Goal: Communication & Community: Answer question/provide support

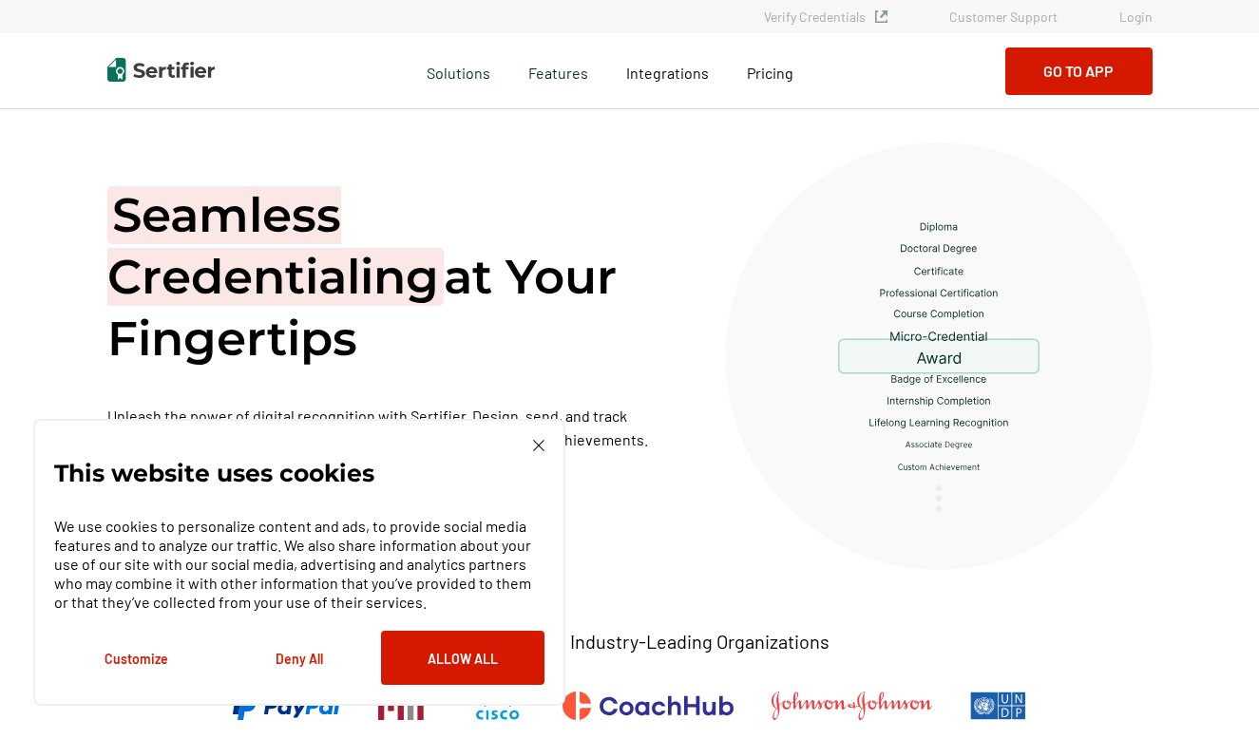
click at [1134, 18] on link "Login" at bounding box center [1135, 17] width 33 height 16
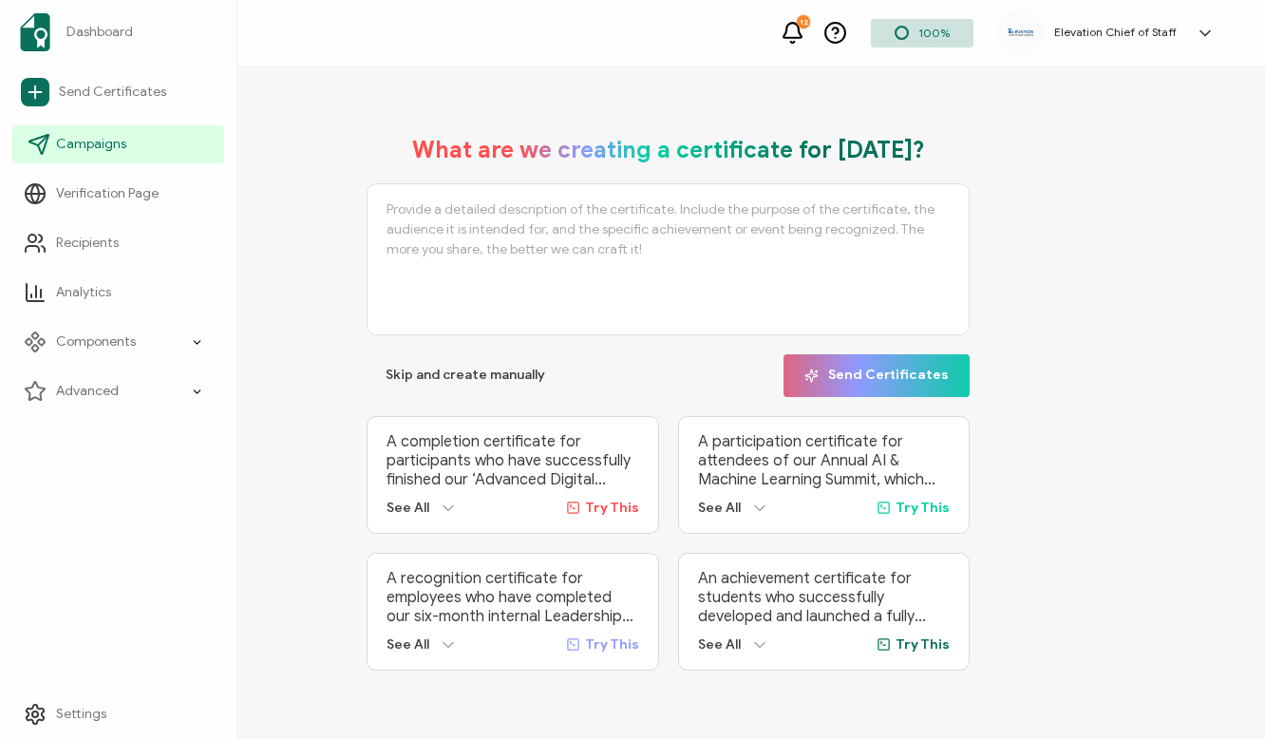
click at [65, 143] on span "Campaigns" at bounding box center [91, 144] width 70 height 19
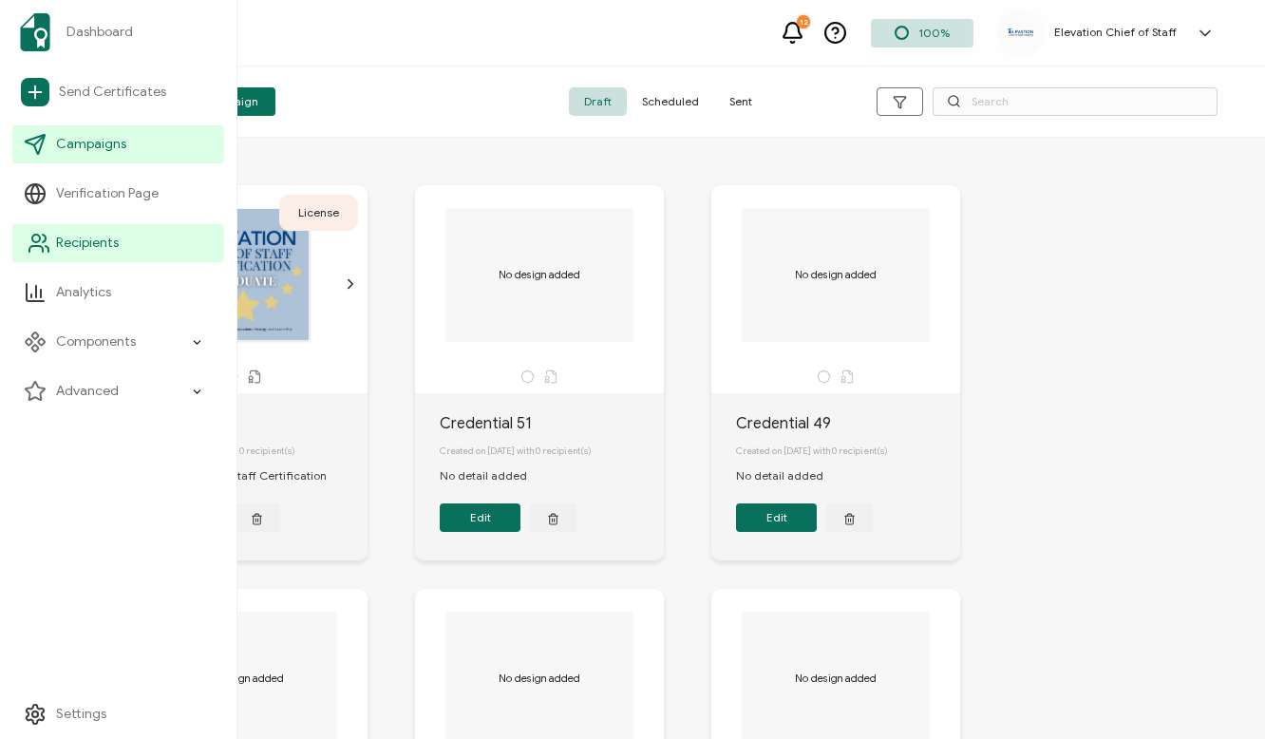
click at [80, 241] on span "Recipients" at bounding box center [87, 243] width 63 height 19
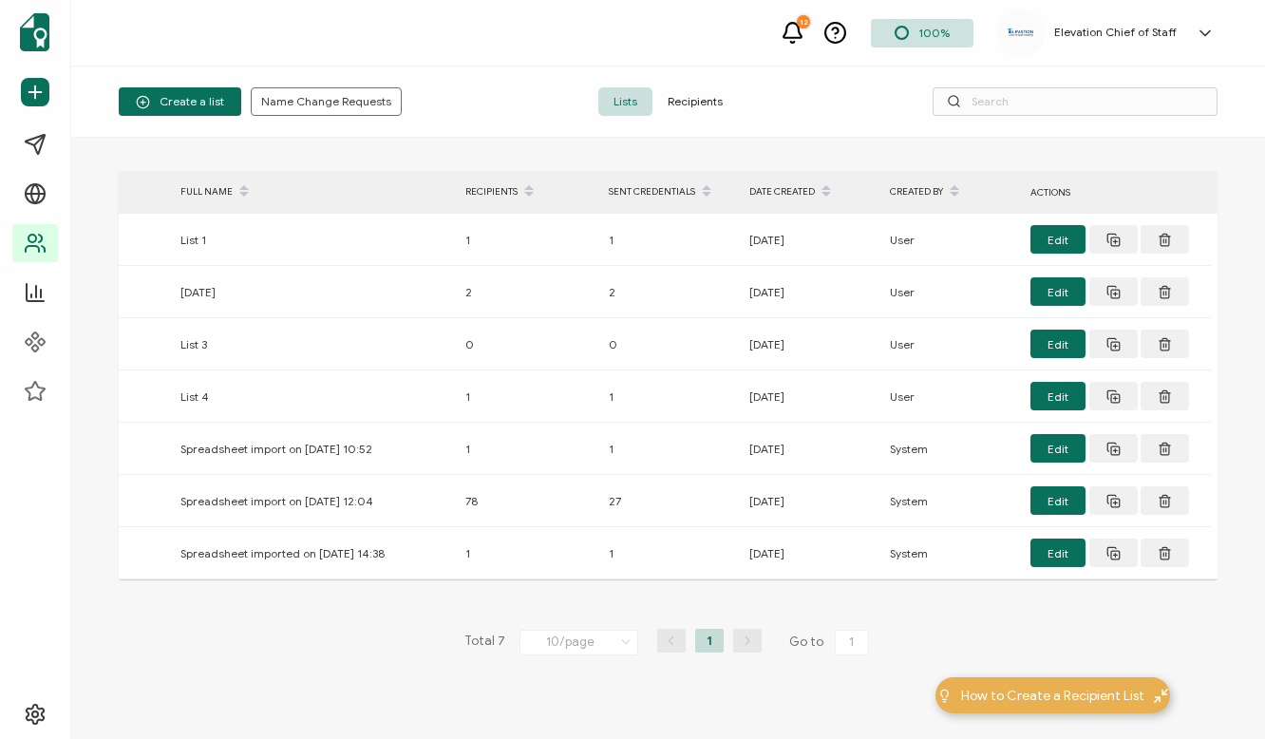
click at [707, 95] on span "Recipients" at bounding box center [696, 101] width 86 height 29
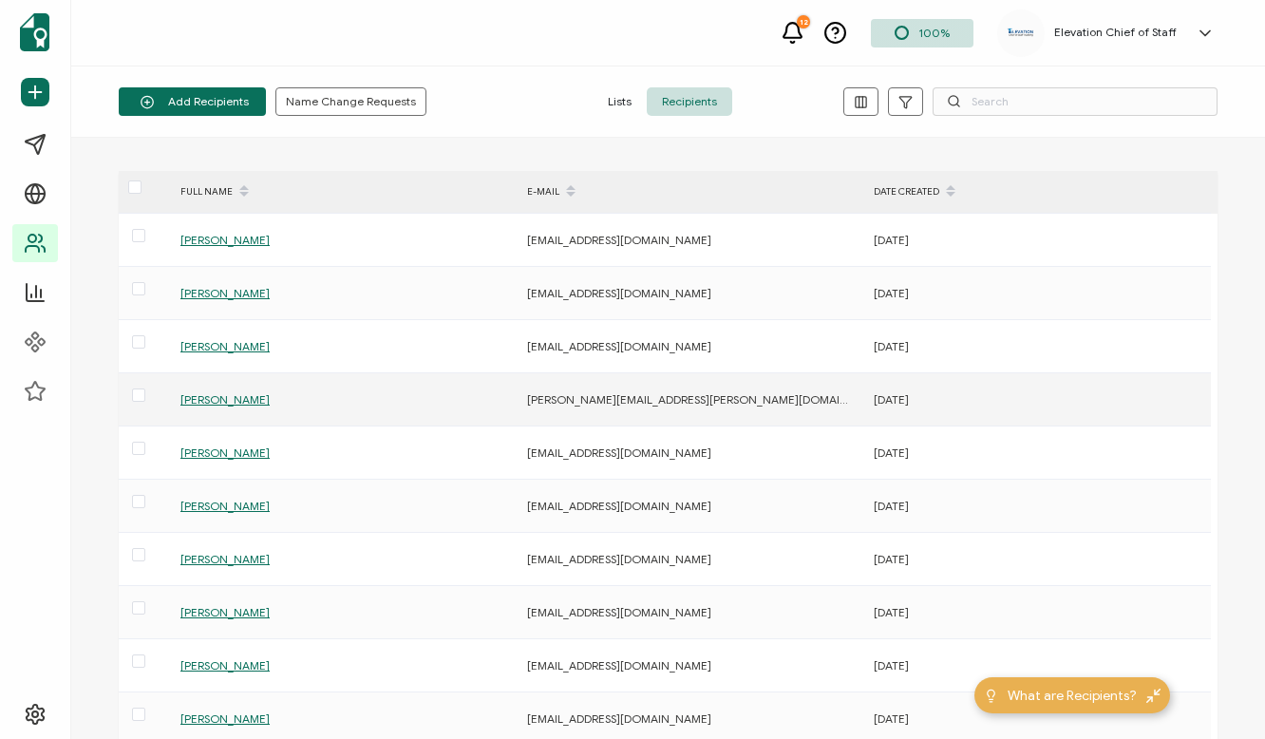
click at [231, 399] on span "Patrice Caron" at bounding box center [225, 399] width 89 height 14
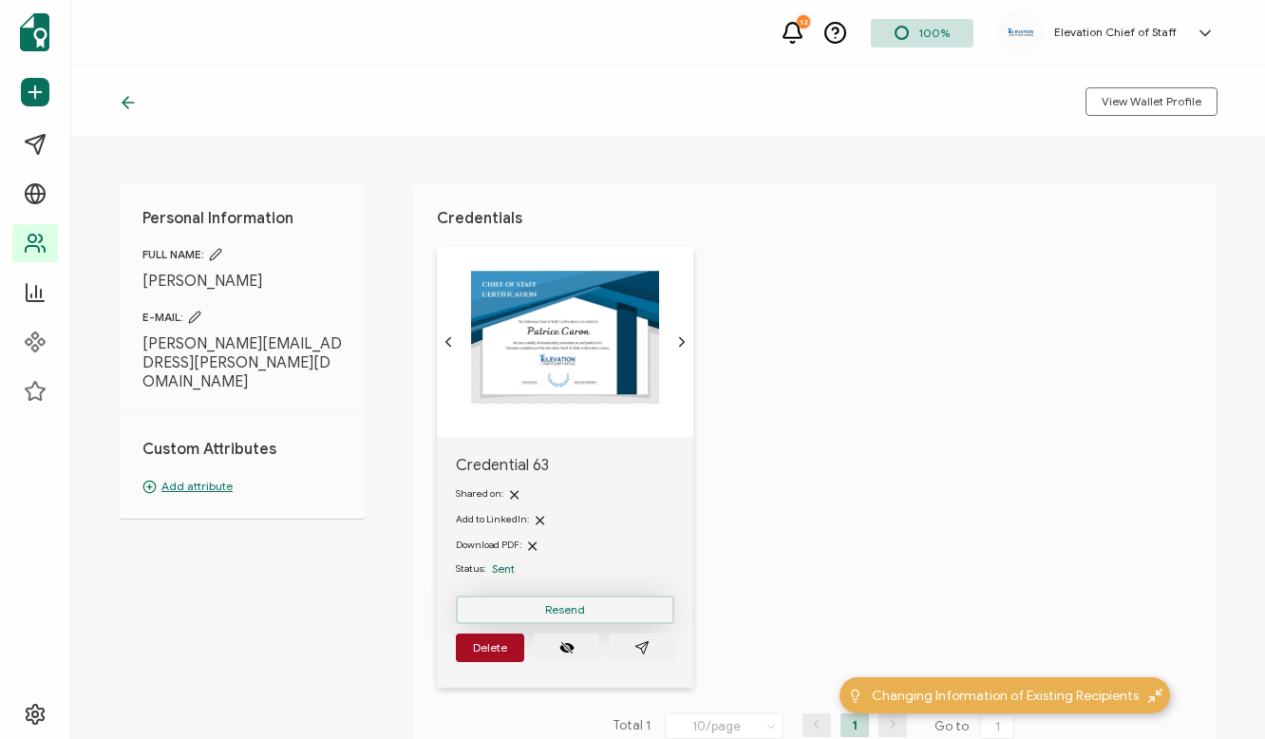
click at [598, 604] on button "Resend" at bounding box center [565, 610] width 219 height 29
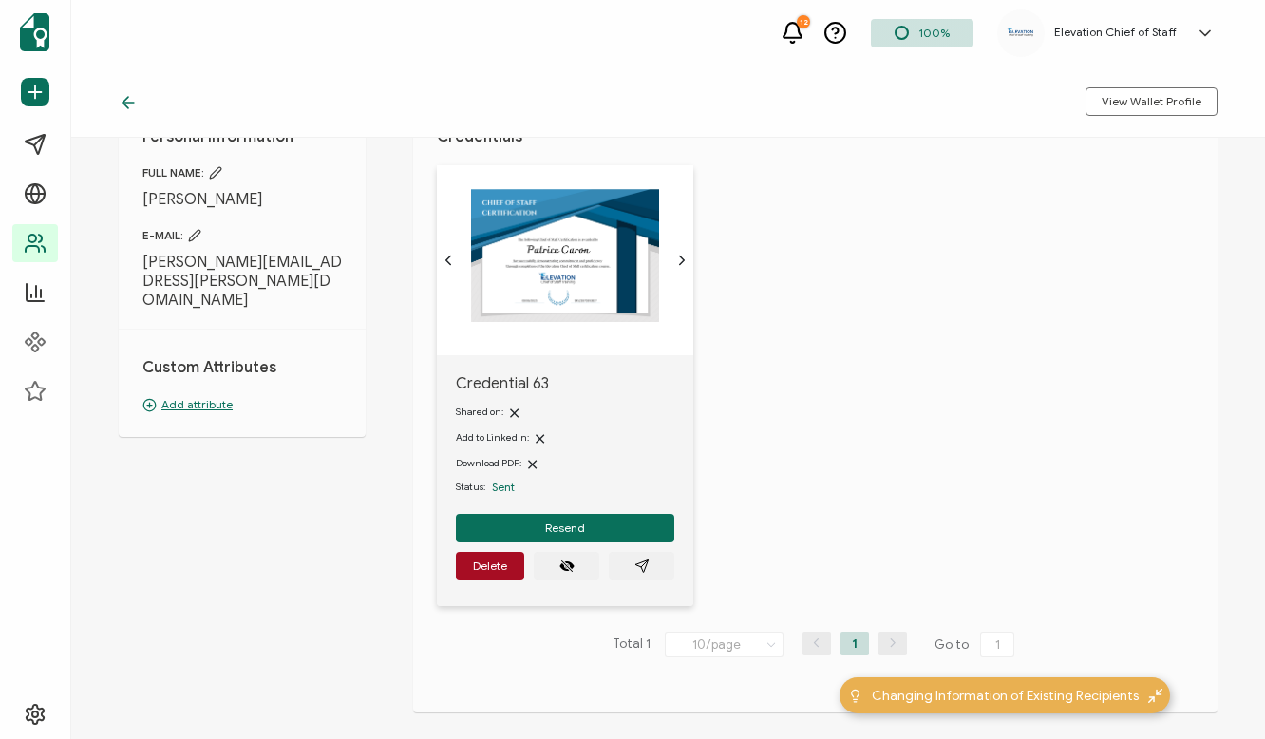
scroll to position [64, 0]
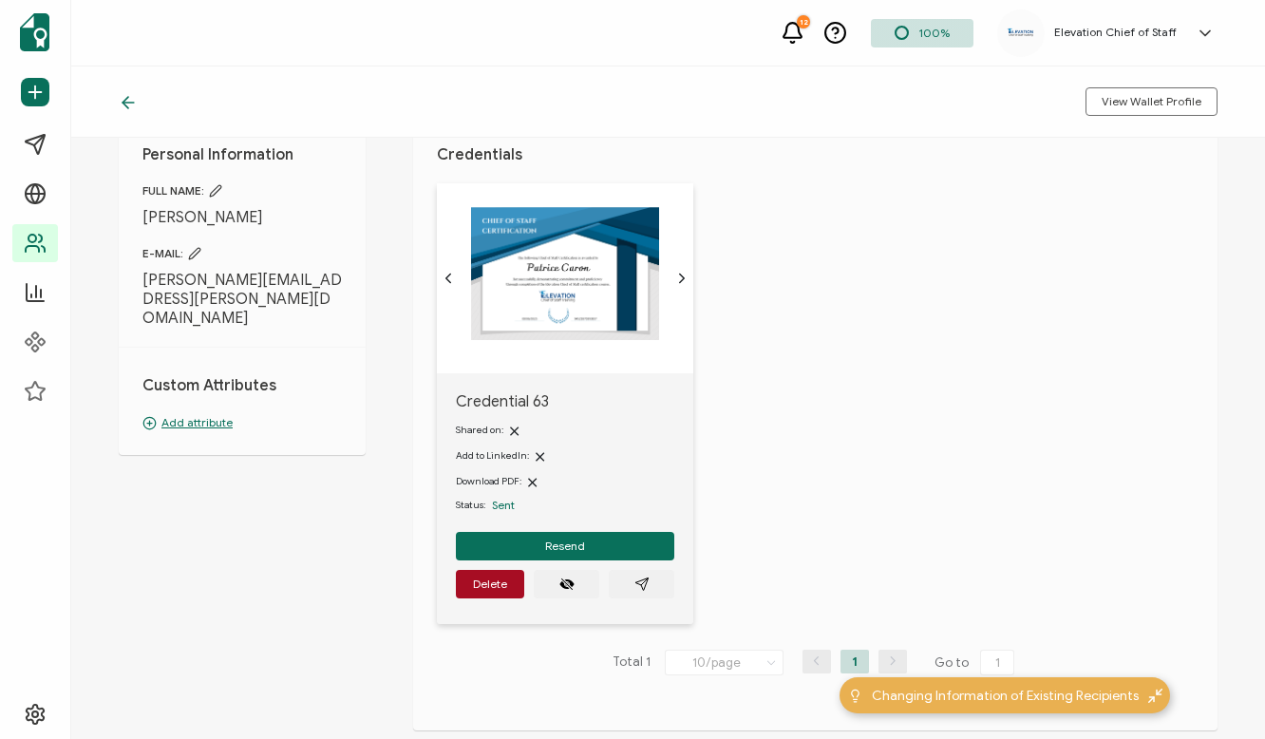
click at [608, 260] on img at bounding box center [565, 273] width 188 height 133
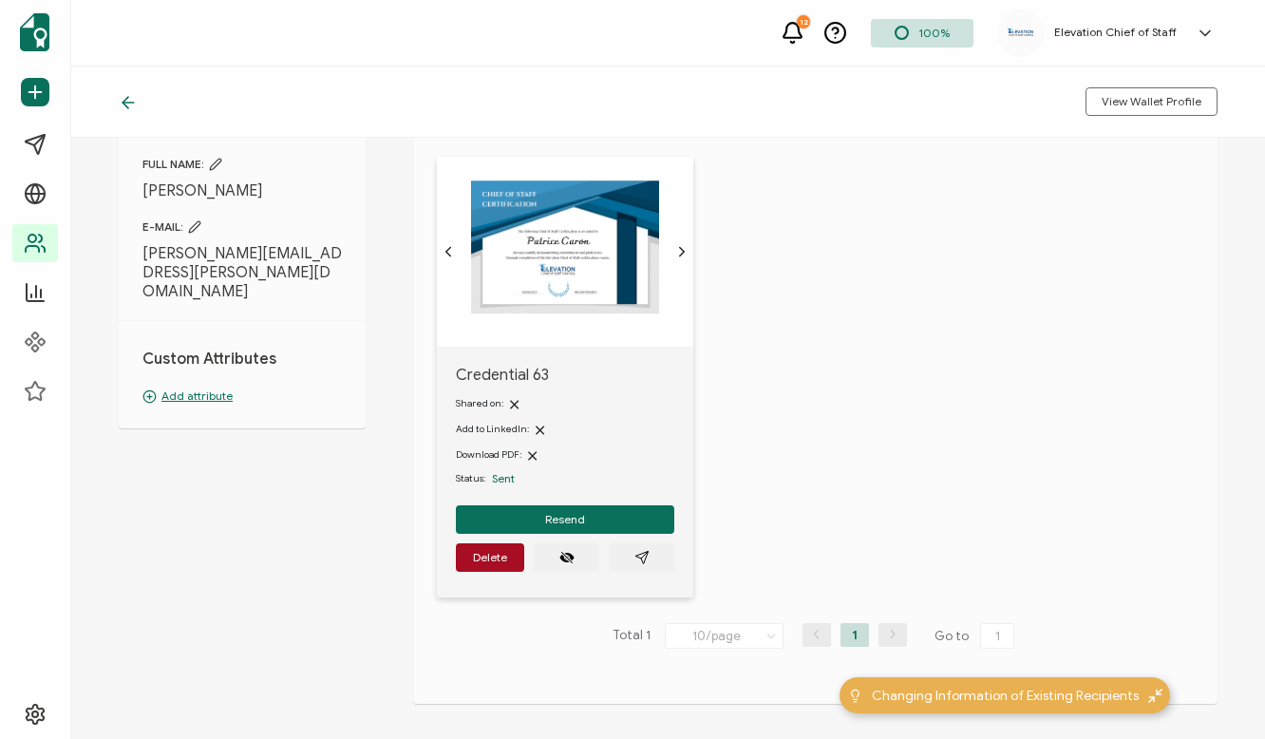
scroll to position [45, 0]
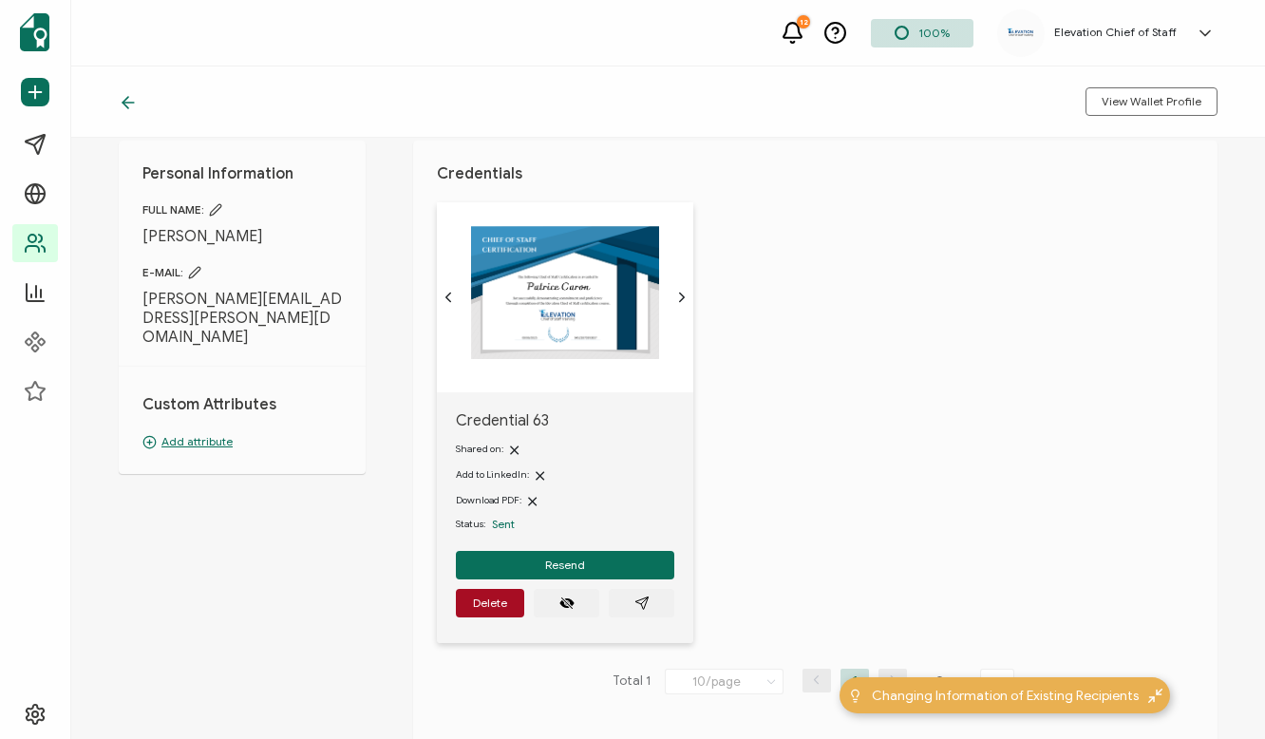
click at [684, 297] on icon "chevron forward outline" at bounding box center [682, 297] width 5 height 9
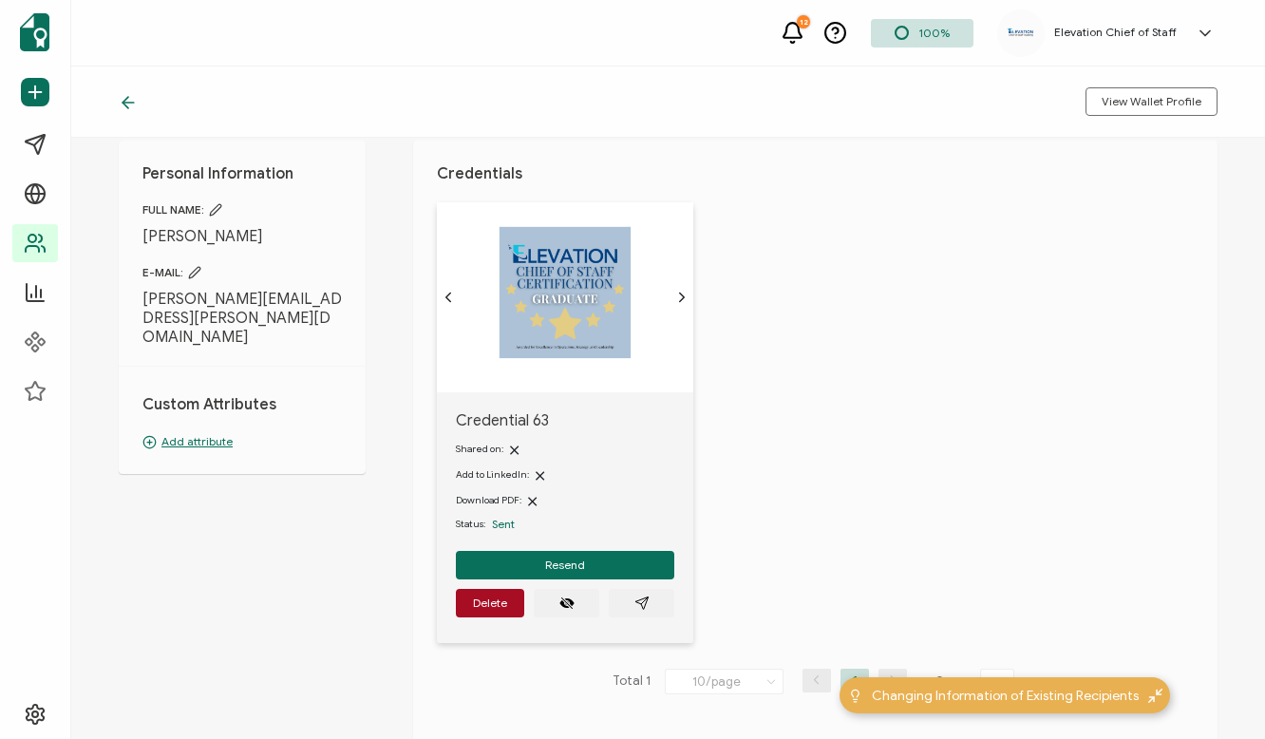
click at [684, 297] on icon "chevron forward outline" at bounding box center [682, 297] width 5 height 9
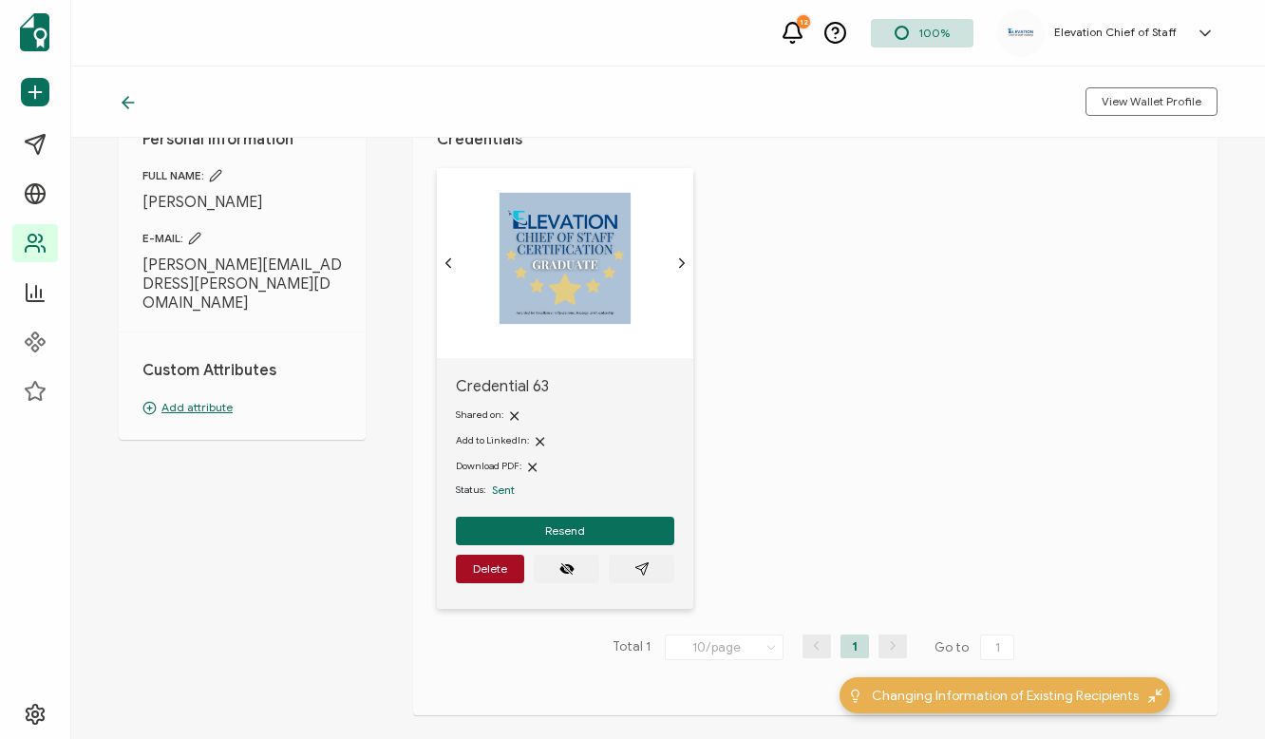
scroll to position [100, 0]
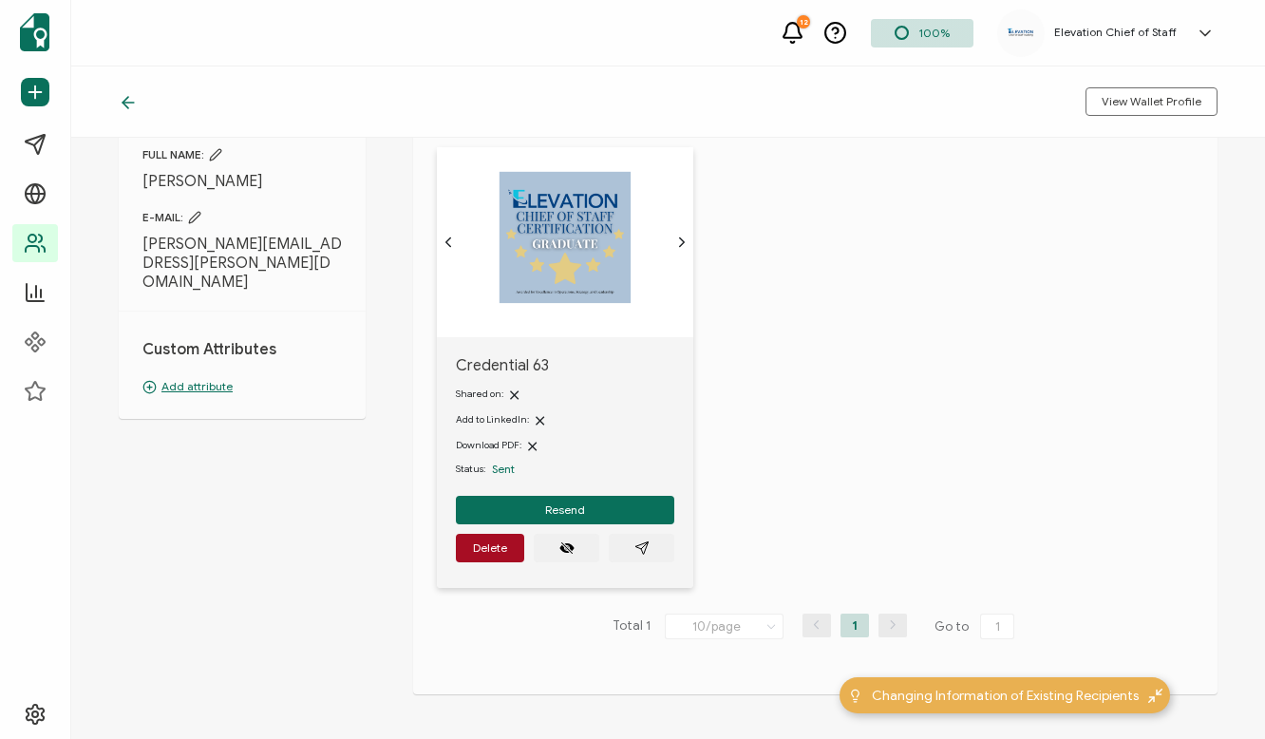
click at [504, 469] on span "Sent" at bounding box center [503, 469] width 23 height 14
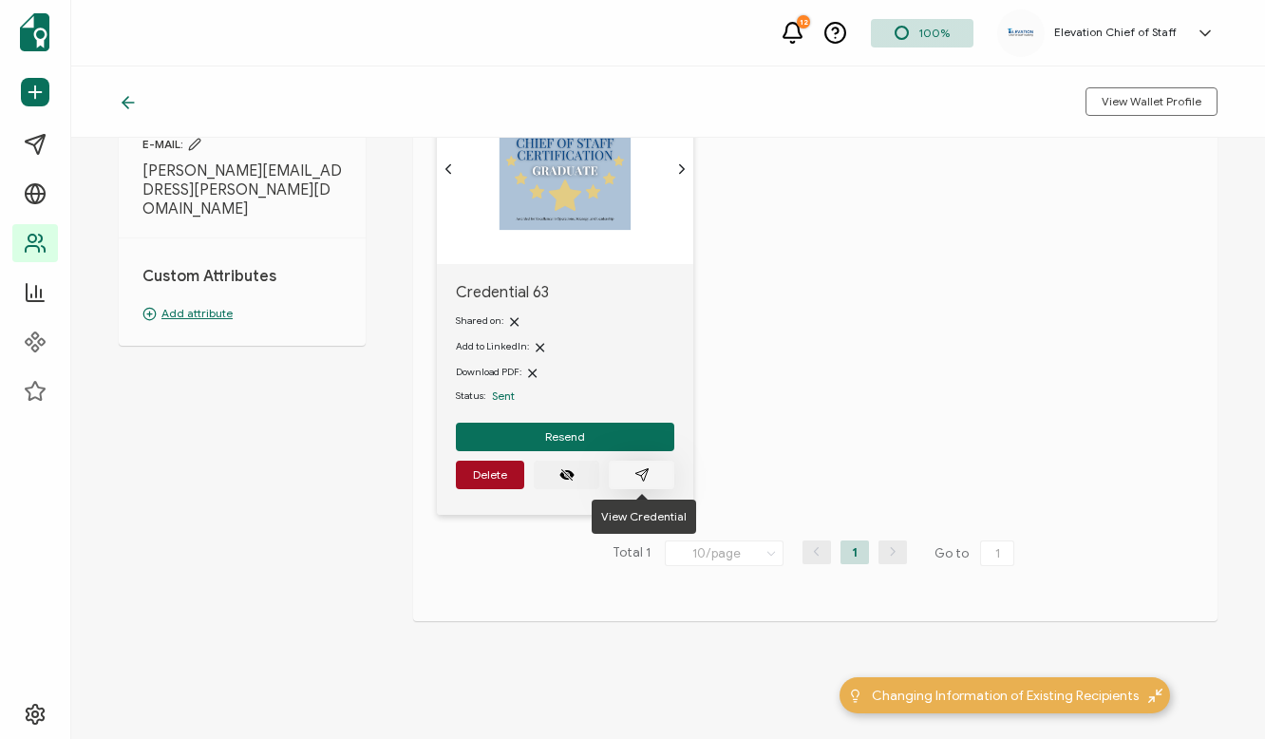
scroll to position [168, 0]
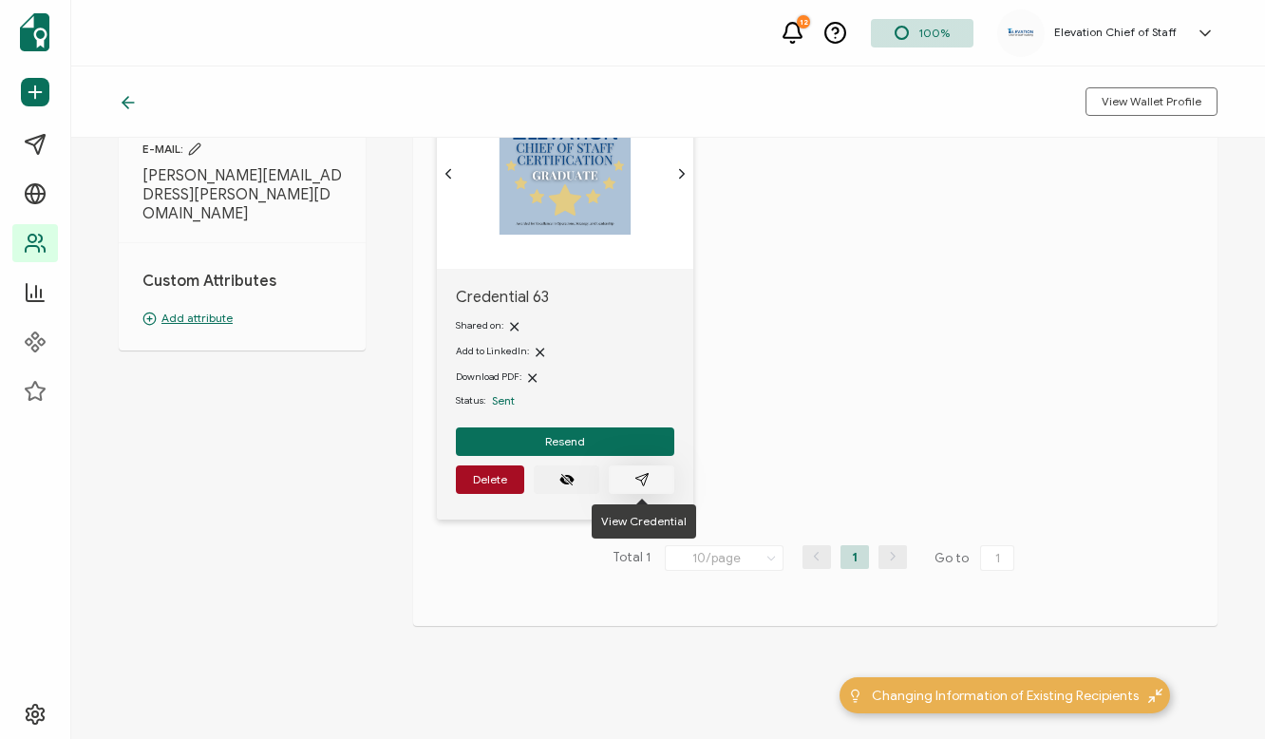
click at [637, 479] on icon "paper plane outline" at bounding box center [642, 479] width 12 height 12
